Goal: Task Accomplishment & Management: Manage account settings

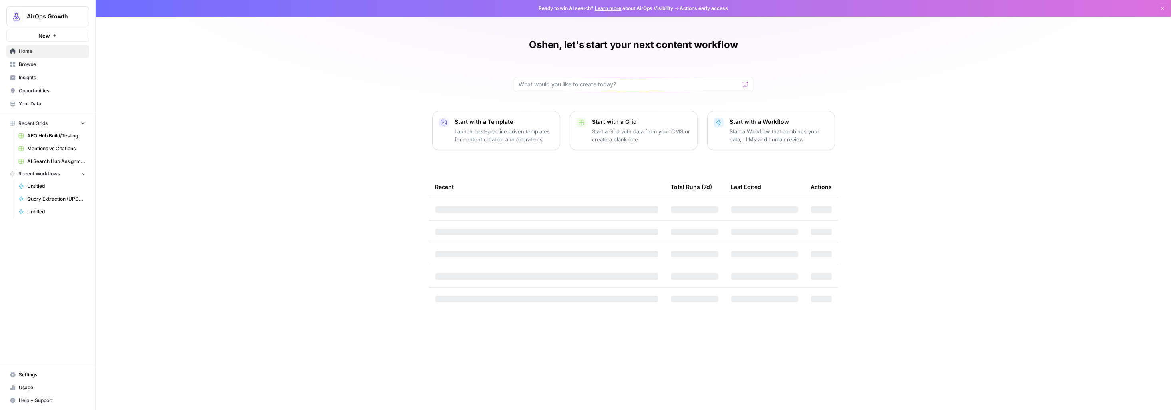
click at [56, 136] on span "AEO Hub Build/Testing" at bounding box center [56, 135] width 58 height 7
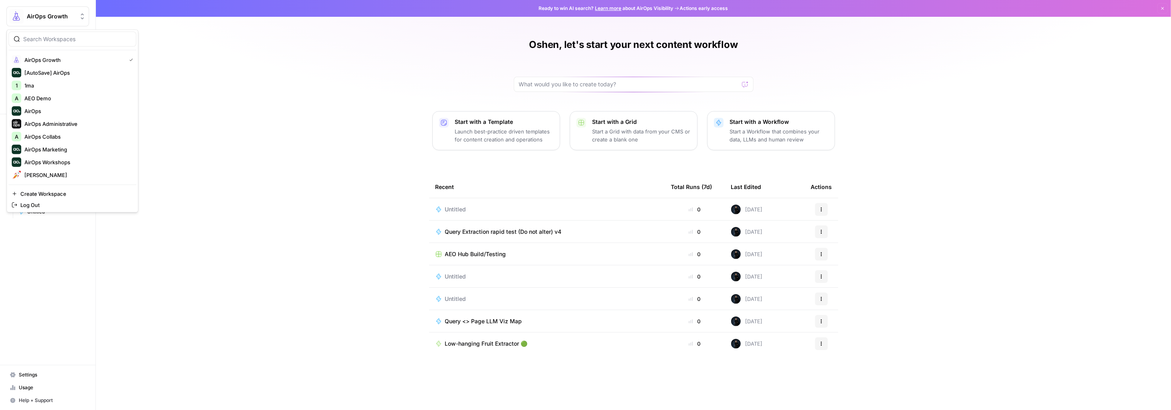
click at [54, 10] on button "AirOps Growth" at bounding box center [47, 16] width 83 height 20
click at [294, 88] on div "Oshen, let's start your next content workflow Start with a Template Launch best…" at bounding box center [633, 205] width 1075 height 410
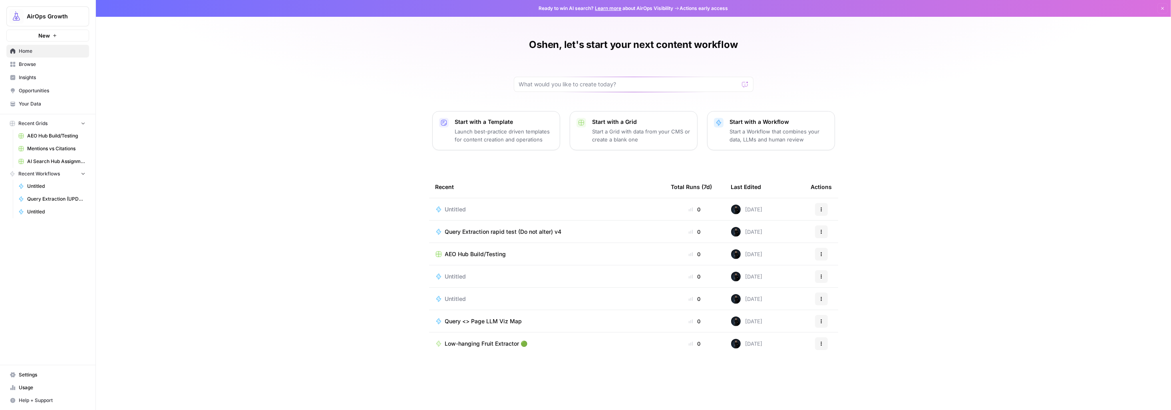
click at [58, 377] on span "Settings" at bounding box center [52, 374] width 67 height 7
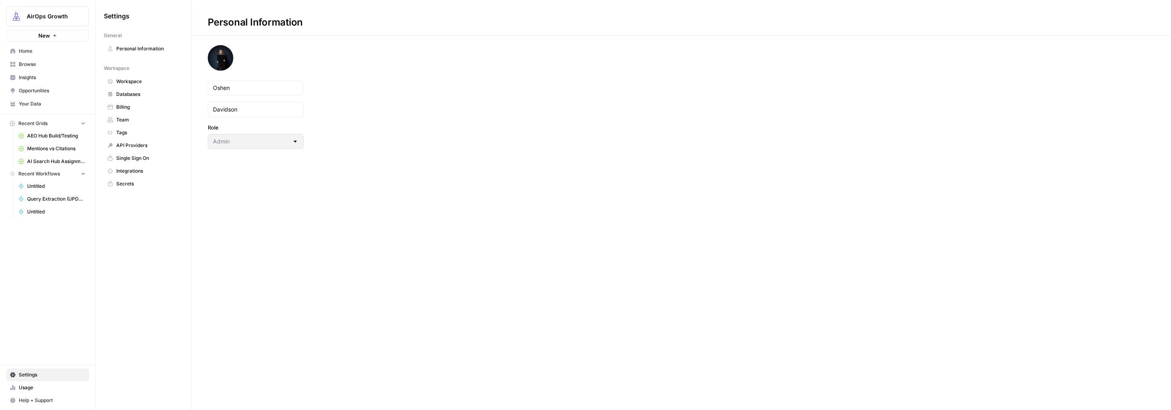
click at [122, 120] on span "Team" at bounding box center [148, 119] width 64 height 7
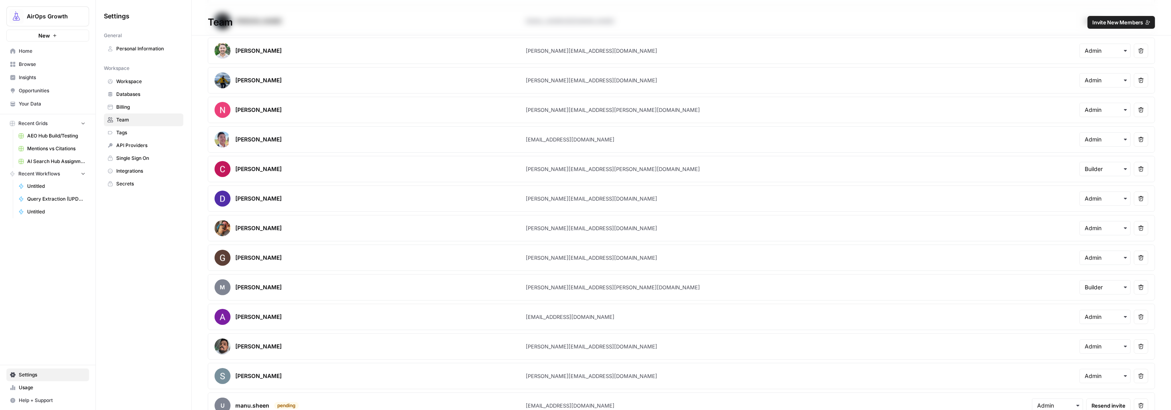
scroll to position [558, 0]
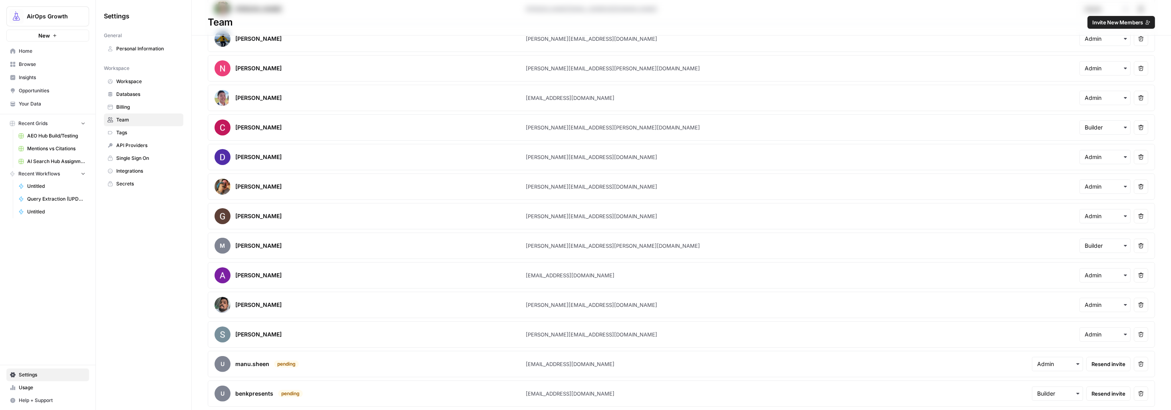
click at [1112, 394] on span "Resend invite" at bounding box center [1108, 394] width 34 height 8
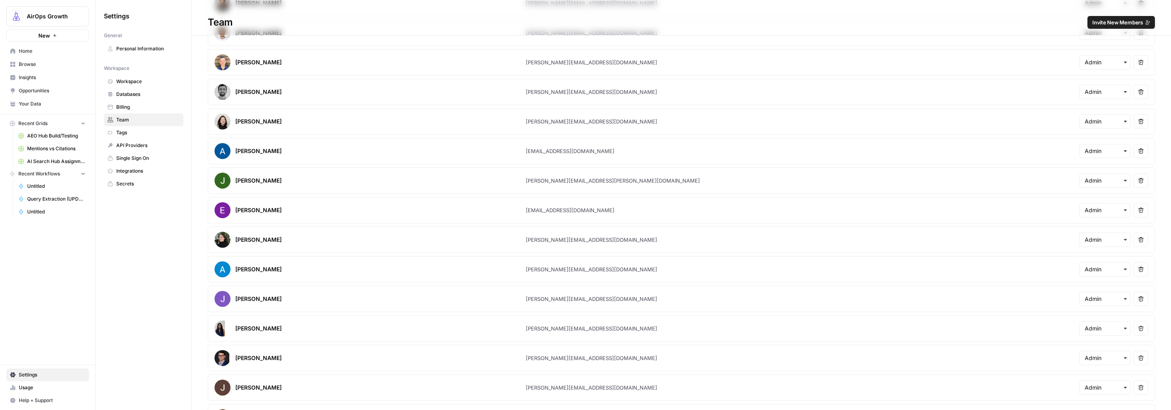
scroll to position [20, 0]
